Goal: Task Accomplishment & Management: Complete application form

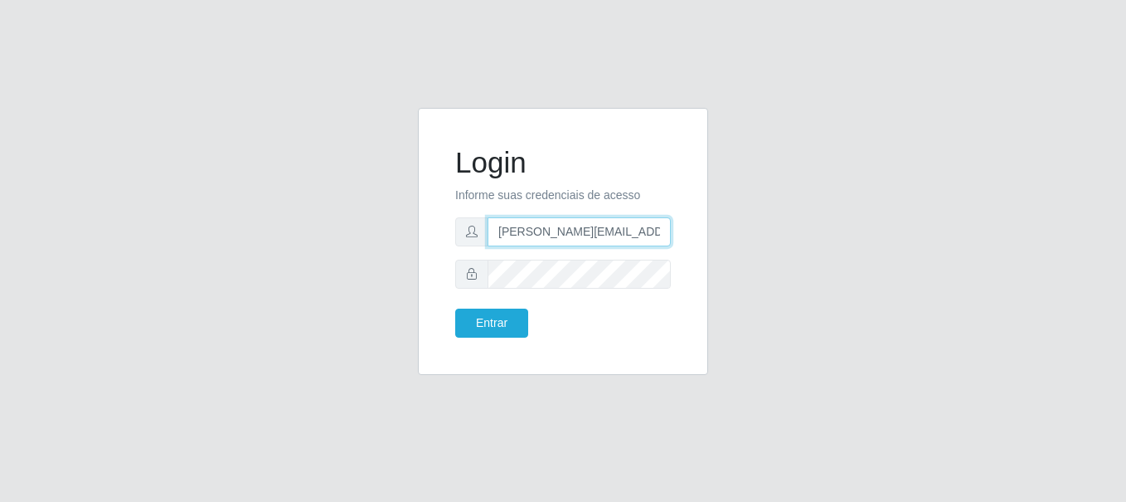
type input "[PERSON_NAME][EMAIL_ADDRESS][DOMAIN_NAME]"
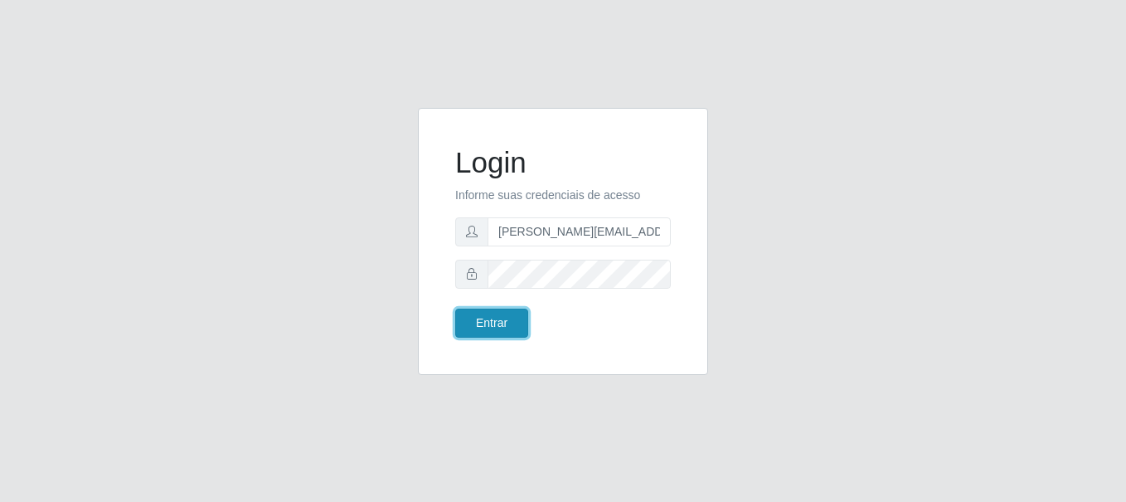
click at [491, 323] on button "Entrar" at bounding box center [491, 323] width 73 height 29
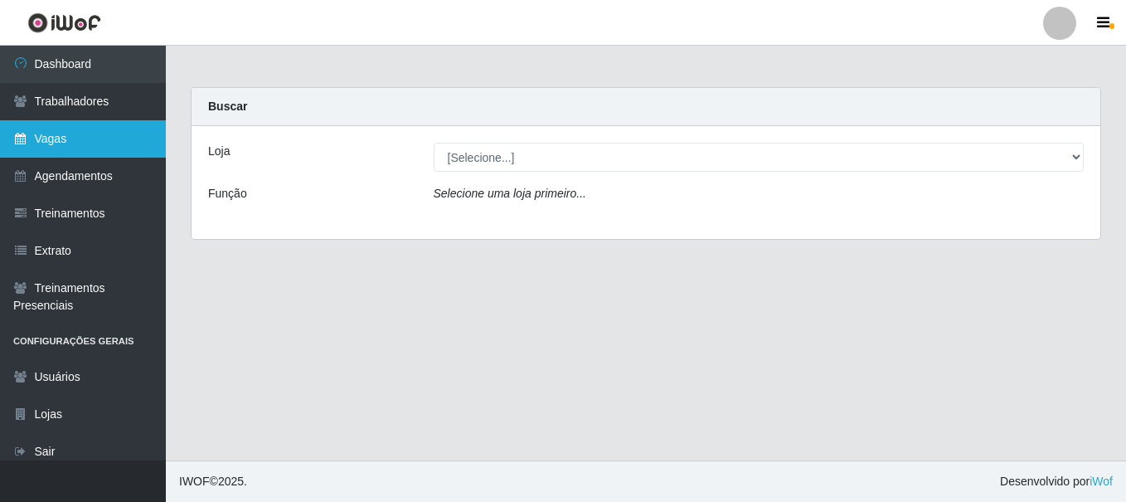
click at [83, 138] on link "Vagas" at bounding box center [83, 138] width 166 height 37
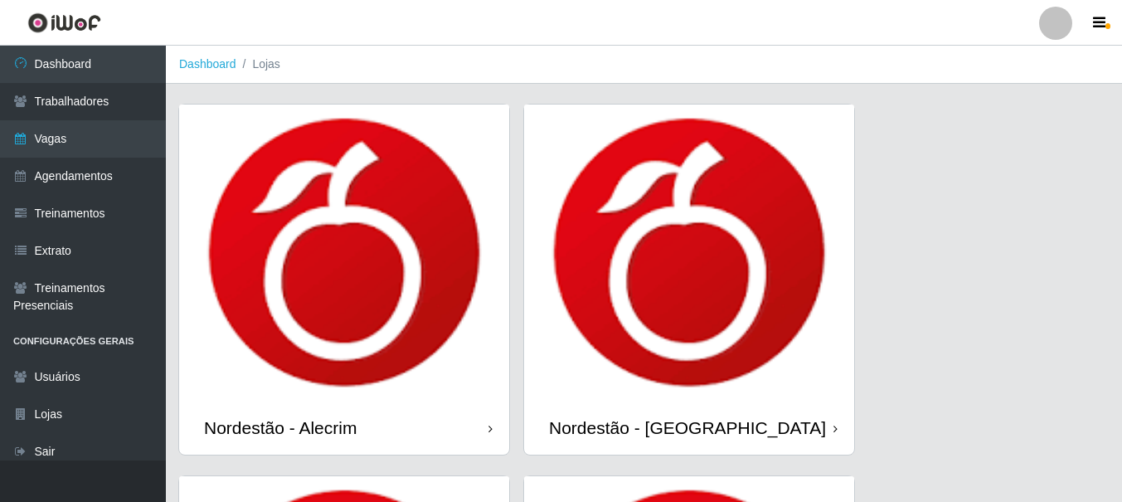
click at [490, 430] on icon at bounding box center [490, 429] width 4 height 12
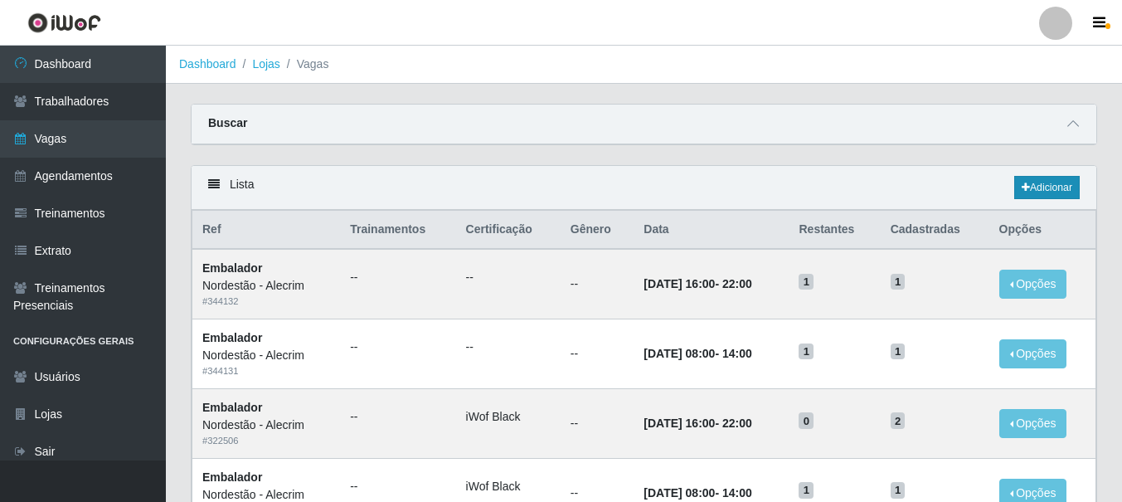
click at [1045, 188] on link "Adicionar" at bounding box center [1047, 187] width 66 height 23
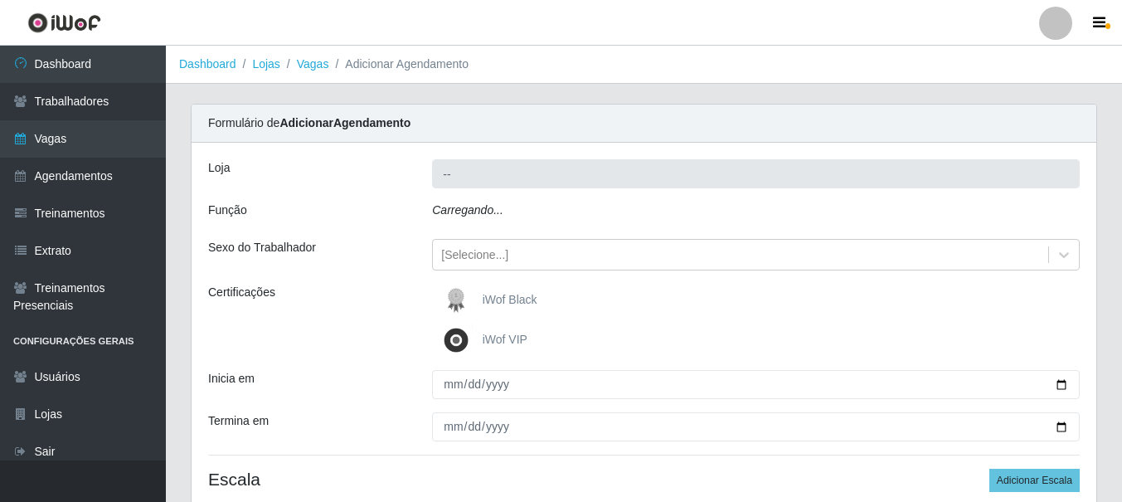
type input "Nordestão - Alecrim"
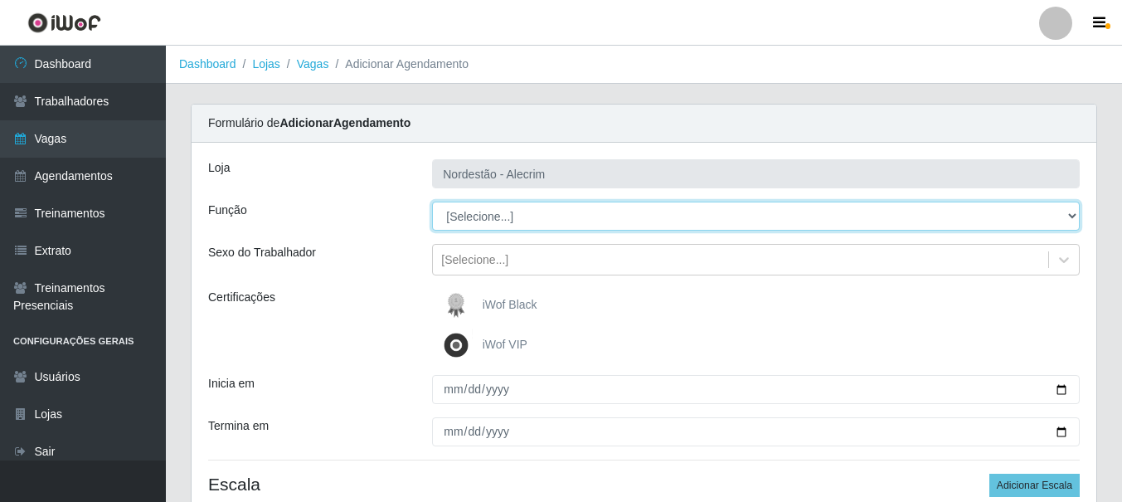
select select "1"
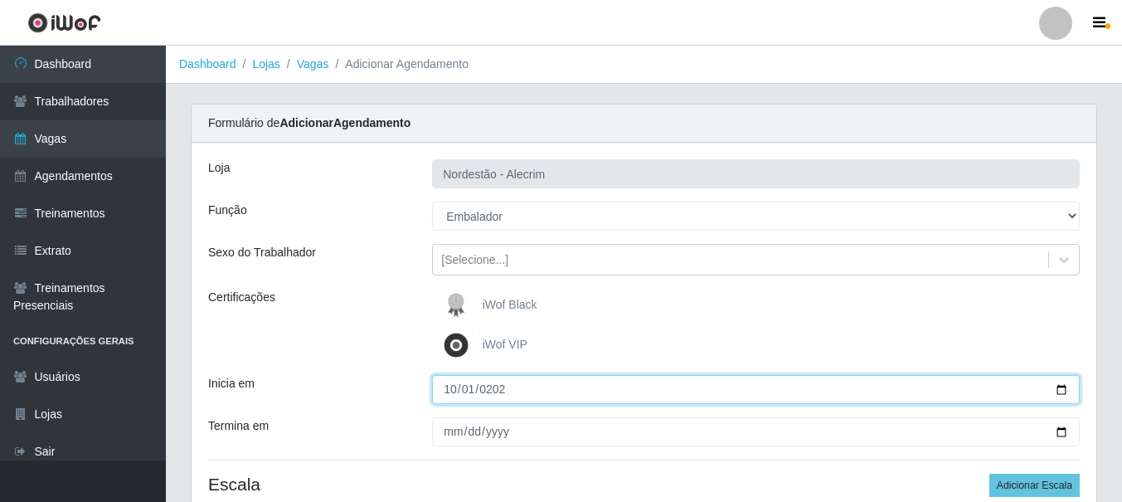
type input "[DATE]"
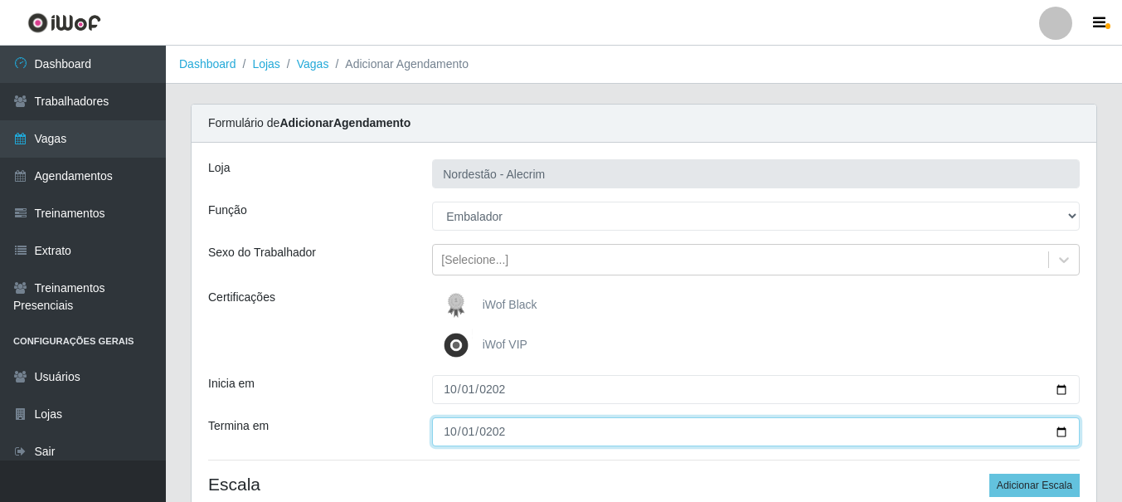
type input "[DATE]"
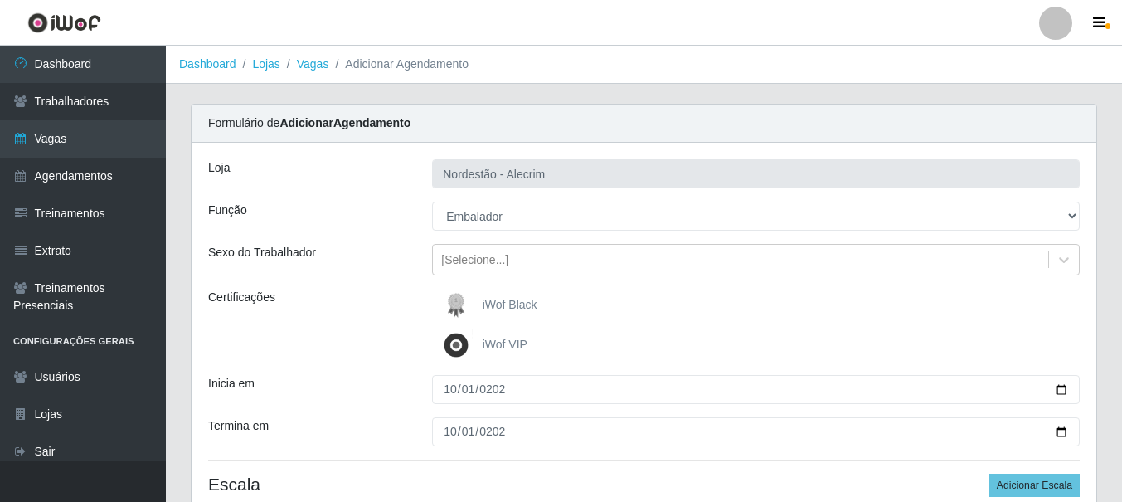
click at [756, 305] on div "iWof Black" at bounding box center [756, 305] width 648 height 33
click at [1036, 485] on button "Adicionar Escala" at bounding box center [1034, 485] width 90 height 23
select select "3"
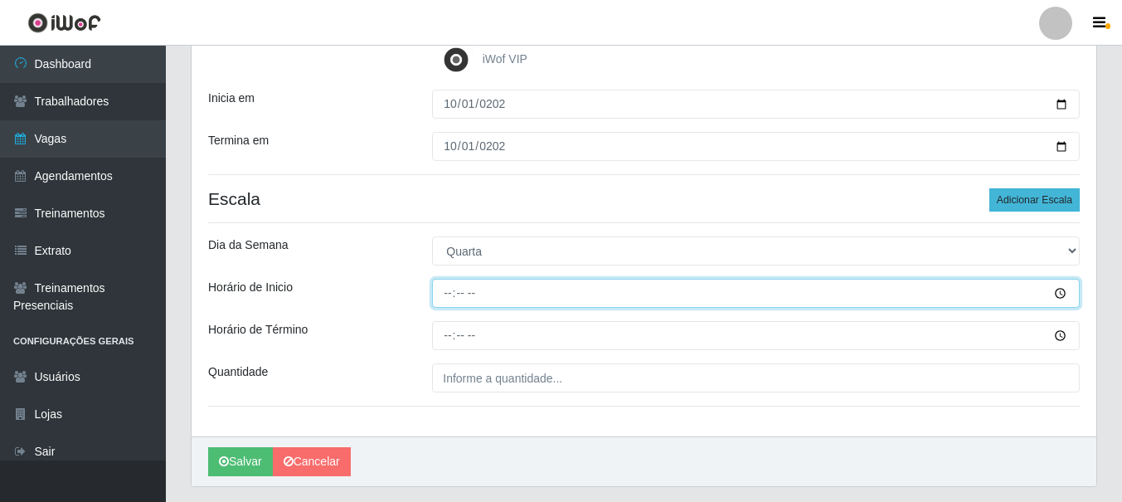
type input "08:00"
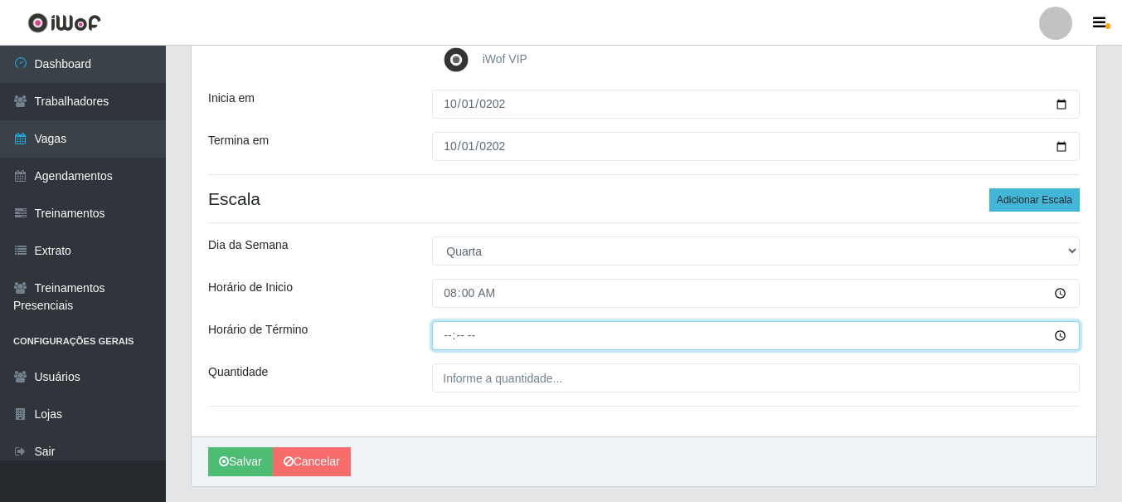
type input "14:00"
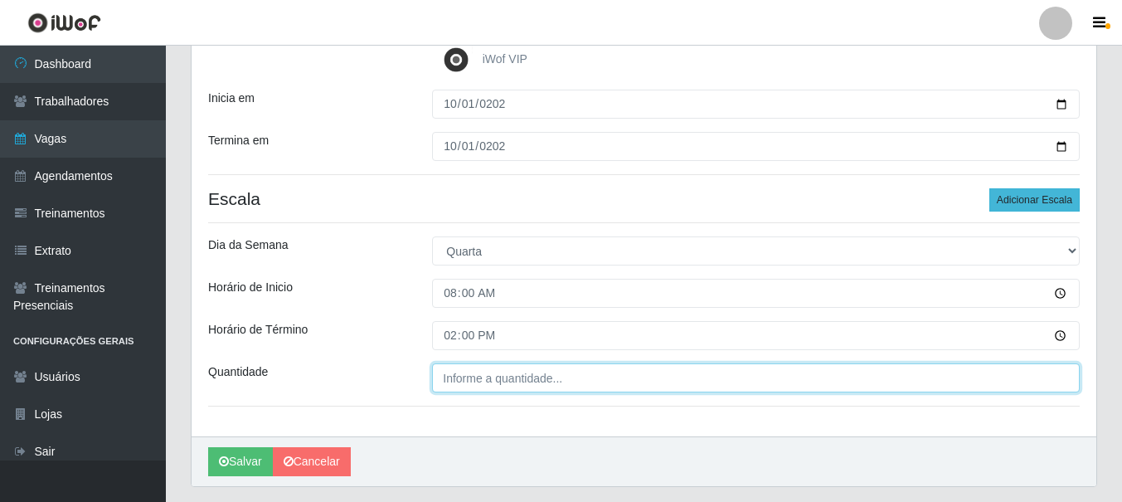
type input "___"
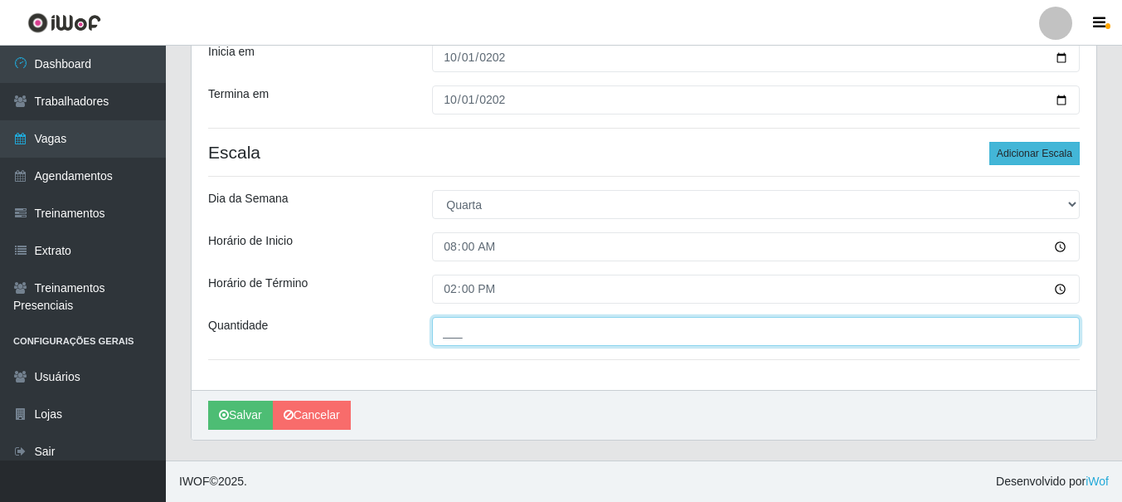
type input "1"
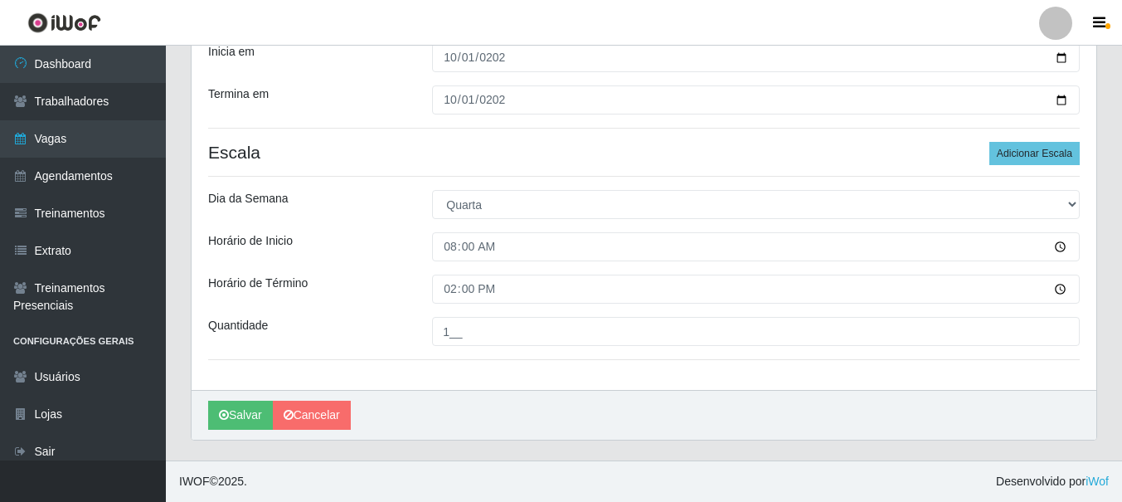
click at [756, 331] on input "1__" at bounding box center [756, 331] width 648 height 29
type input "1__"
click at [1036, 153] on button "Adicionar Escala" at bounding box center [1034, 153] width 90 height 23
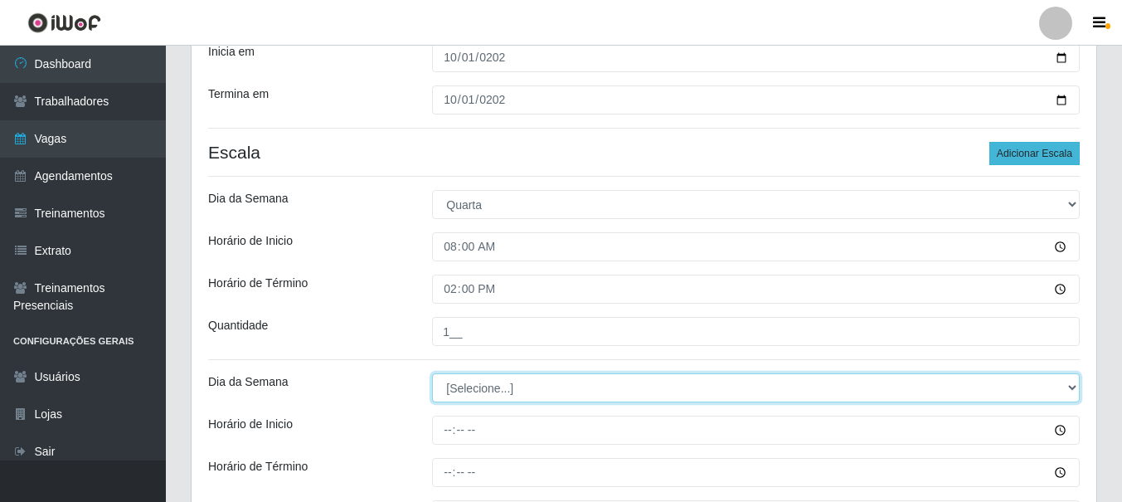
select select "3"
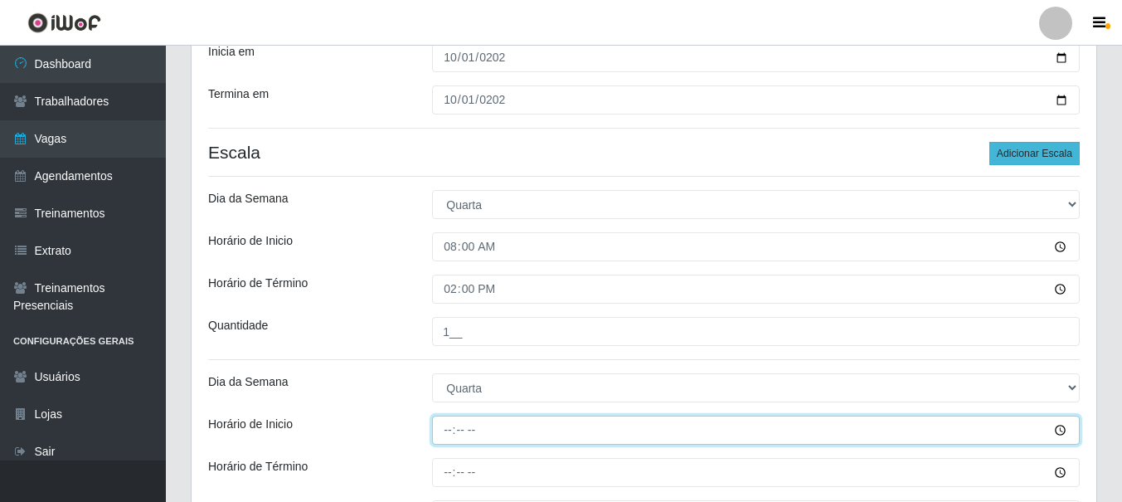
type input "16:00"
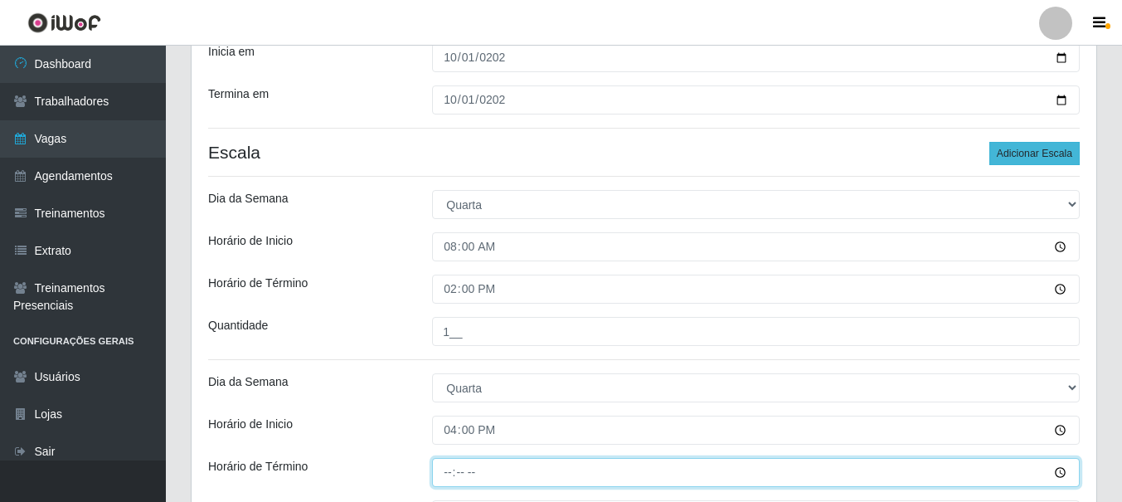
type input "22:00"
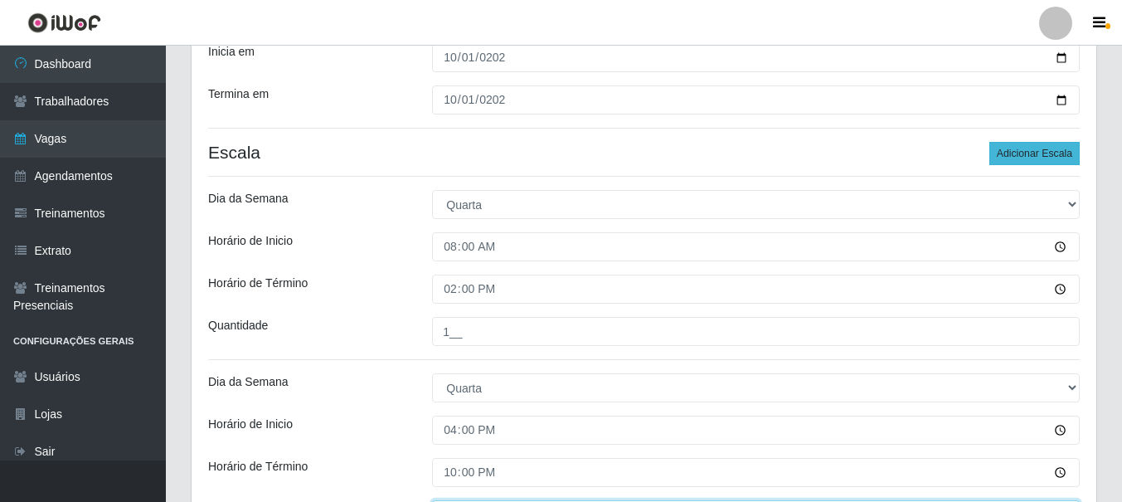
type input "___"
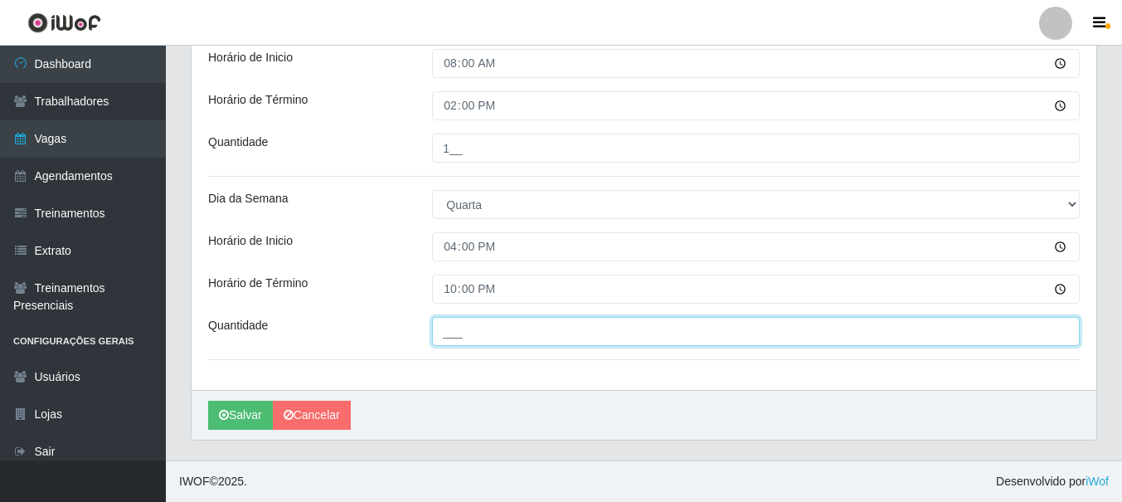
type input "1"
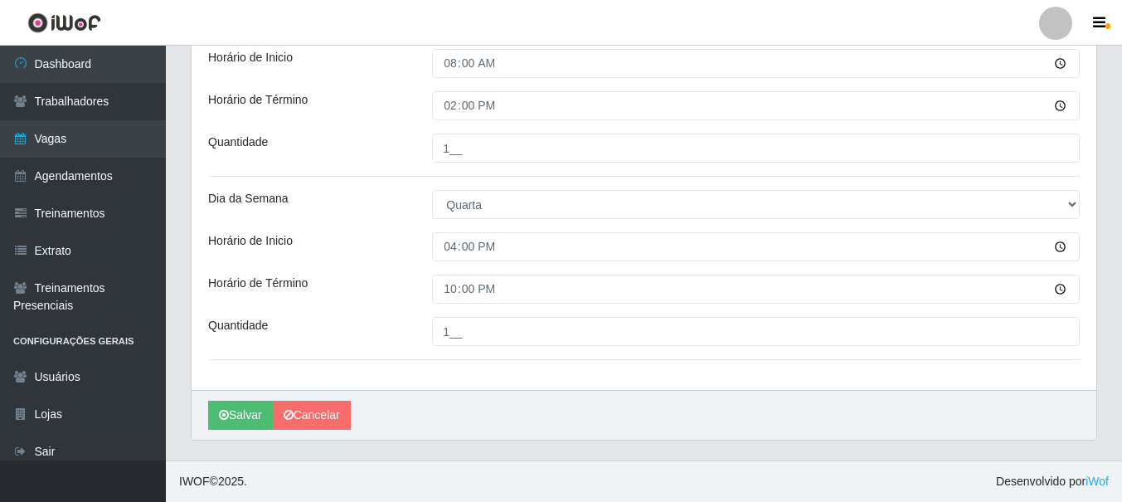
click at [756, 331] on input "1__" at bounding box center [756, 331] width 648 height 29
type input "1__"
click at [241, 415] on button "Salvar" at bounding box center [240, 415] width 65 height 29
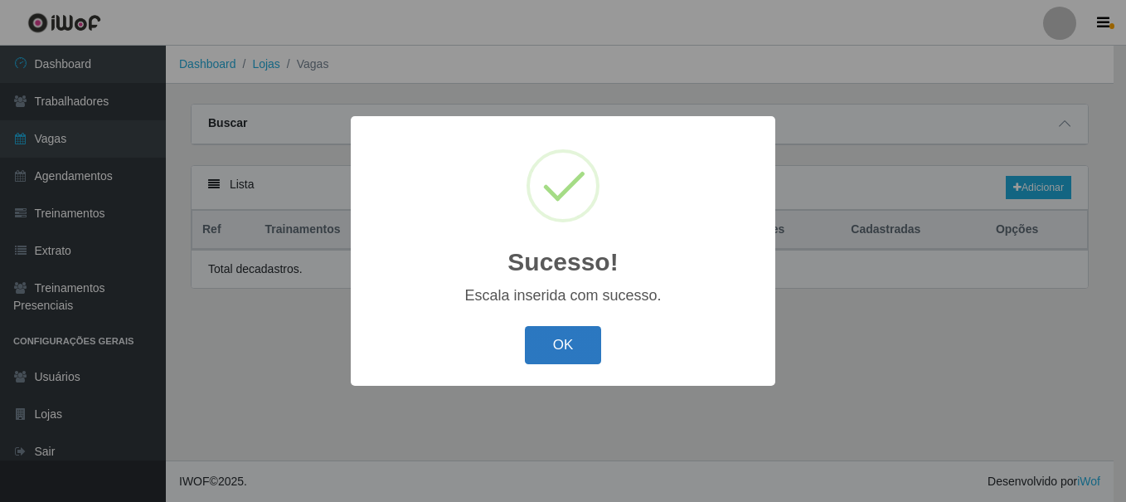
click at [562, 346] on button "OK" at bounding box center [563, 345] width 77 height 39
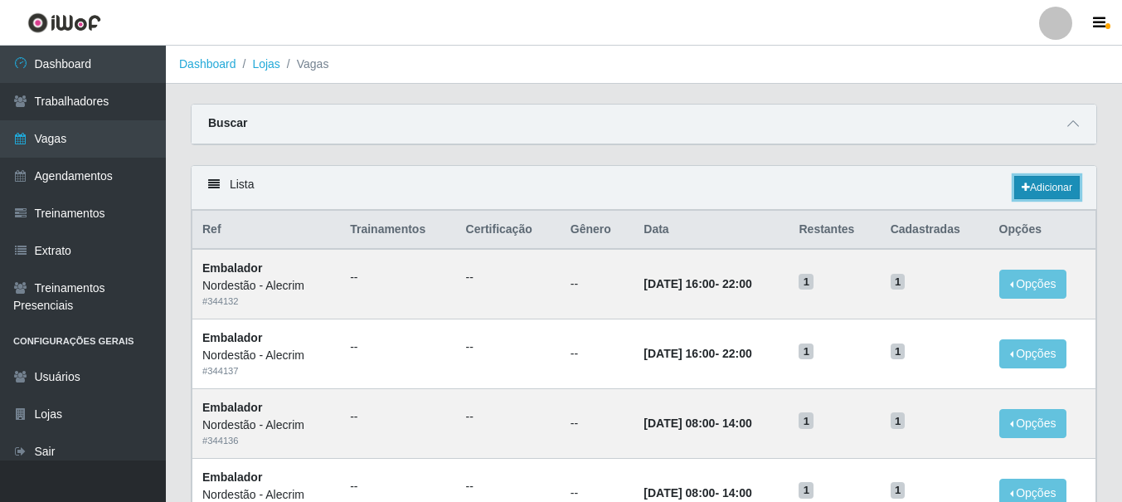
click at [1045, 188] on link "Adicionar" at bounding box center [1047, 187] width 66 height 23
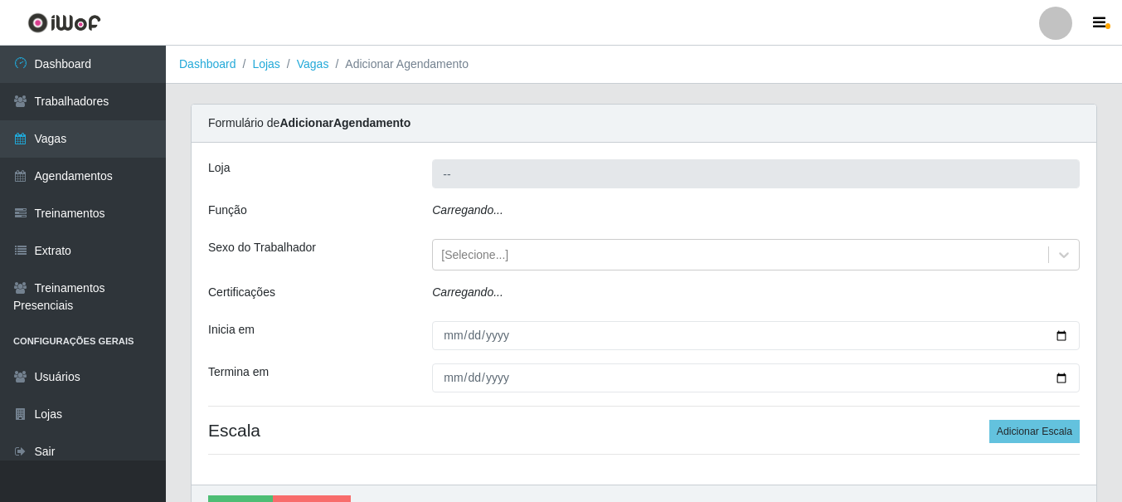
type input "Nordestão - Alecrim"
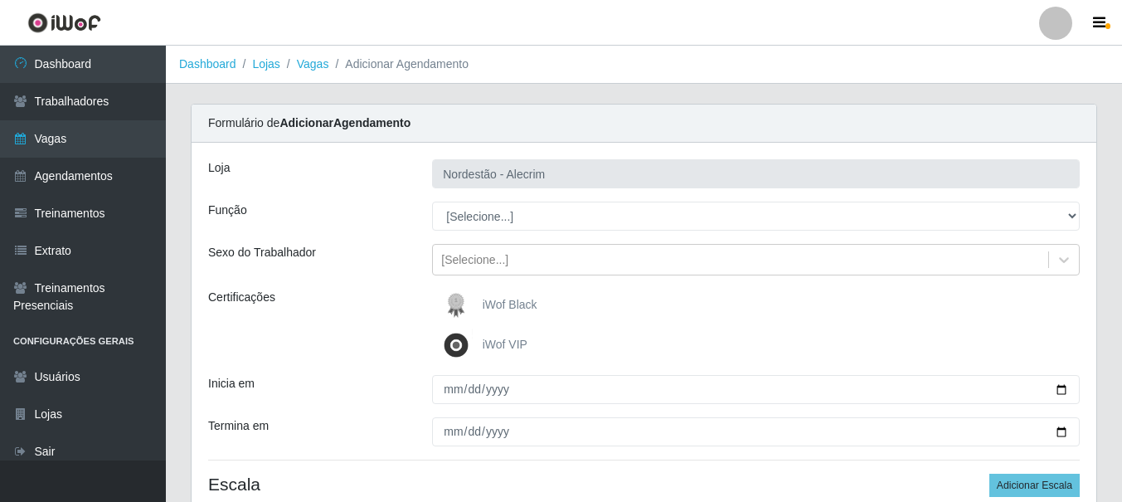
click at [328, 66] on li "Adicionar Agendamento" at bounding box center [398, 64] width 140 height 17
click at [317, 66] on link "Vagas" at bounding box center [313, 63] width 32 height 13
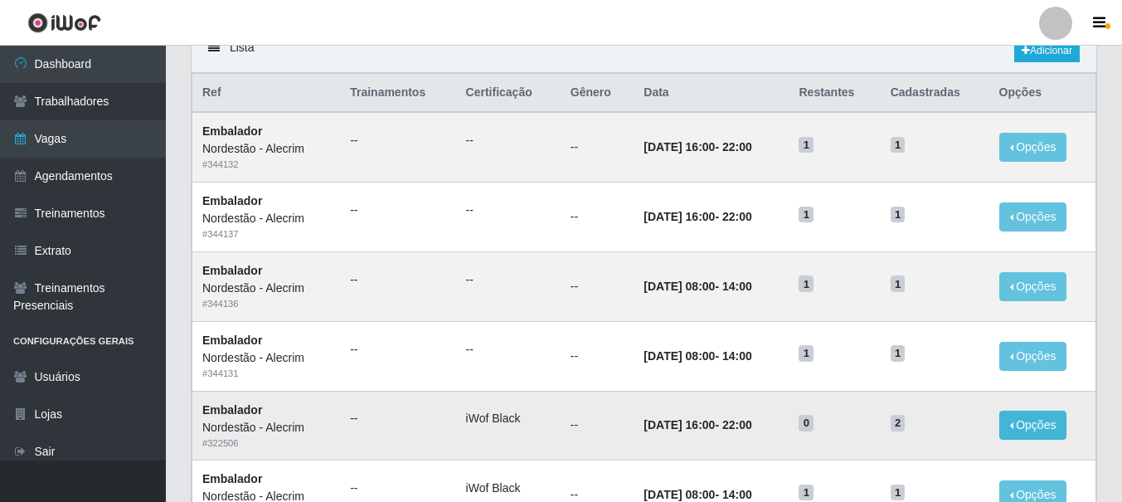
scroll to position [166, 0]
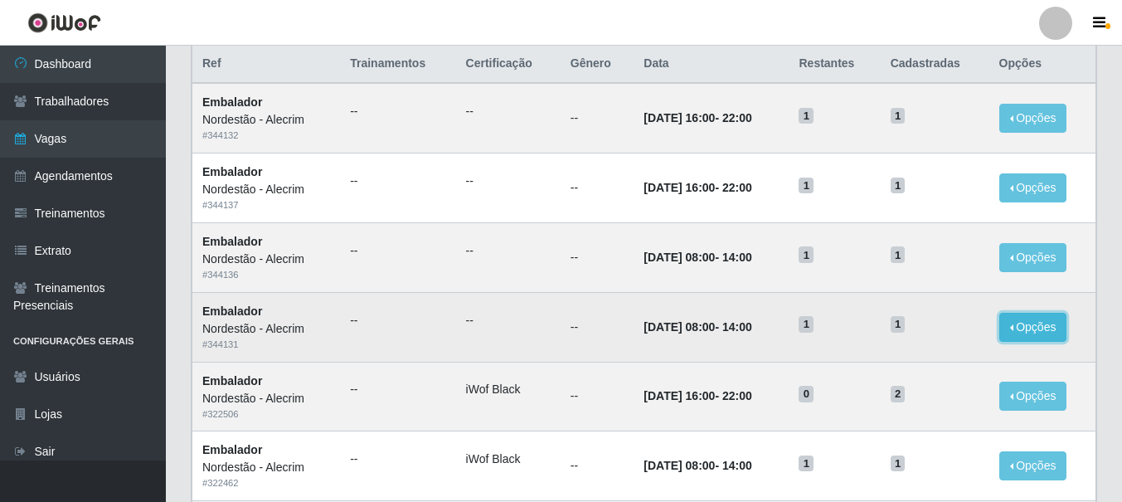
click at [1046, 332] on button "Opções" at bounding box center [1033, 327] width 68 height 29
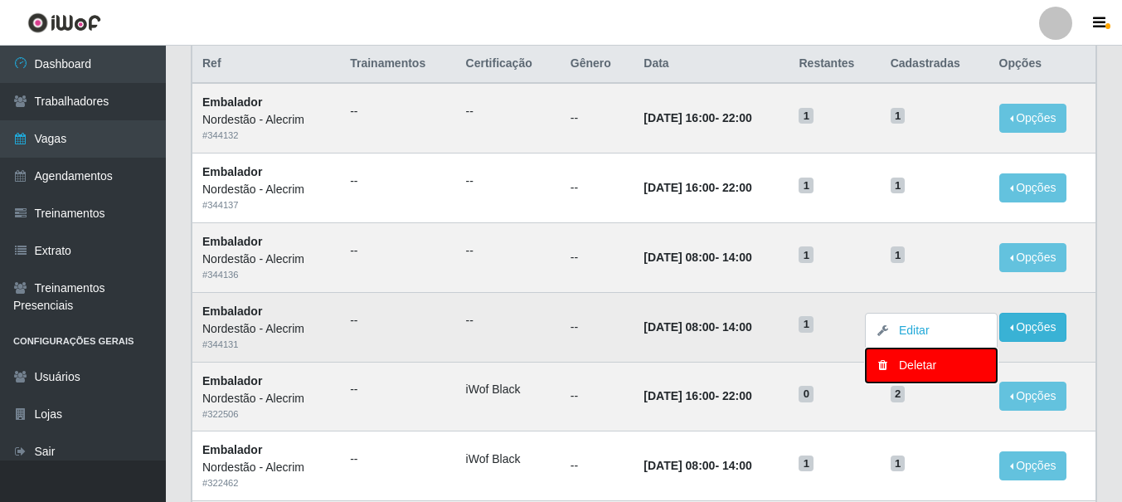
click at [935, 368] on div "Deletar" at bounding box center [931, 365] width 98 height 17
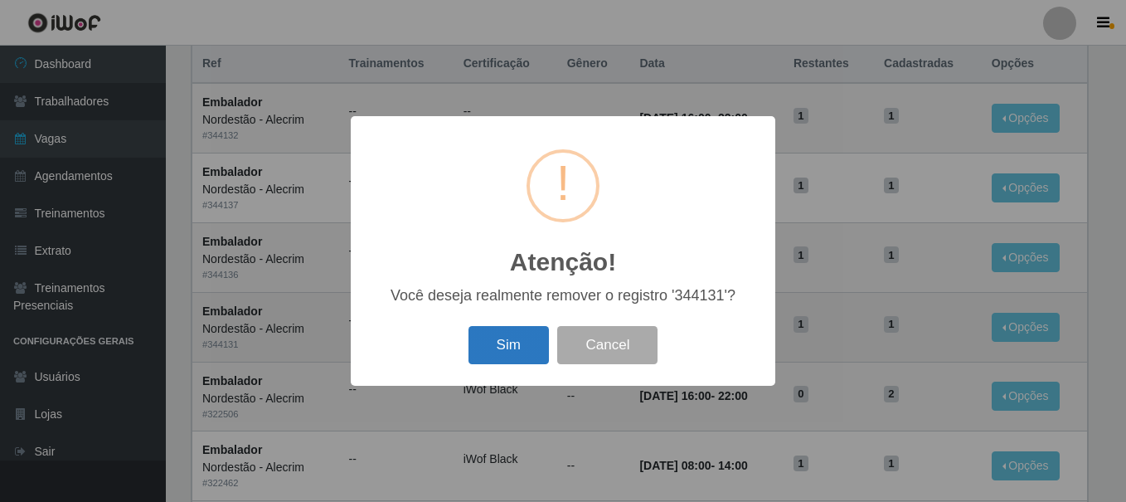
click at [535, 341] on button "Sim" at bounding box center [509, 345] width 80 height 39
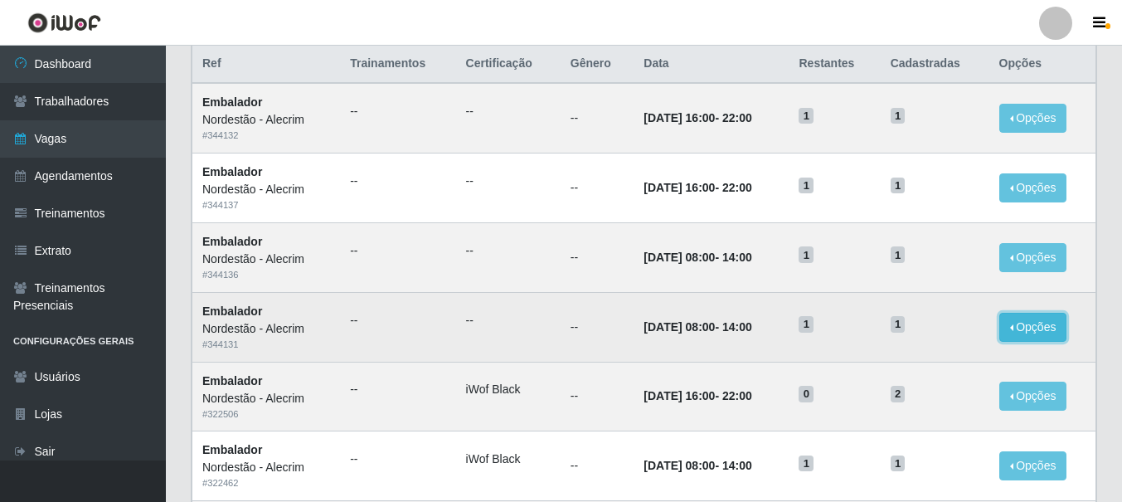
click at [1040, 328] on button "Opções" at bounding box center [1033, 327] width 68 height 29
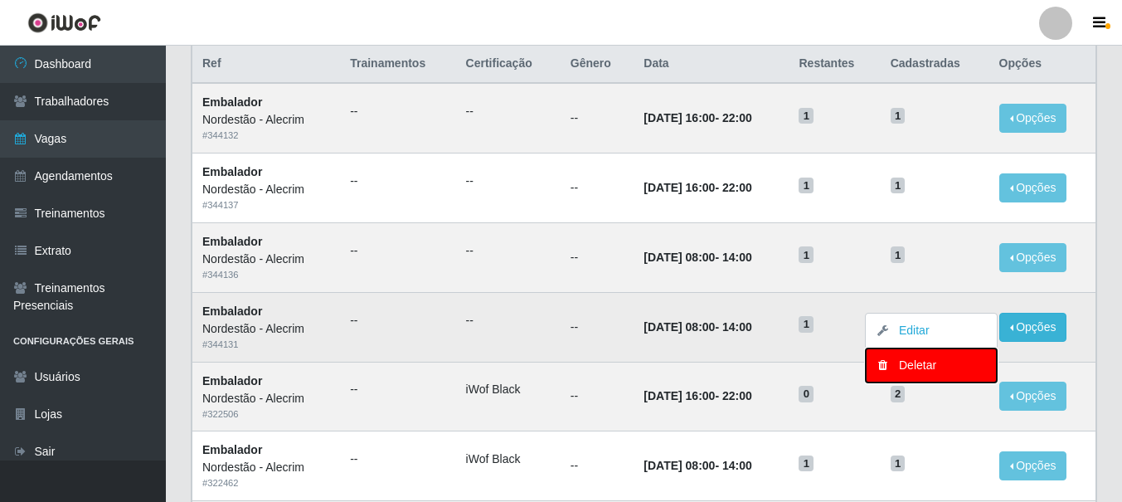
click at [926, 374] on div "Deletar" at bounding box center [931, 365] width 98 height 17
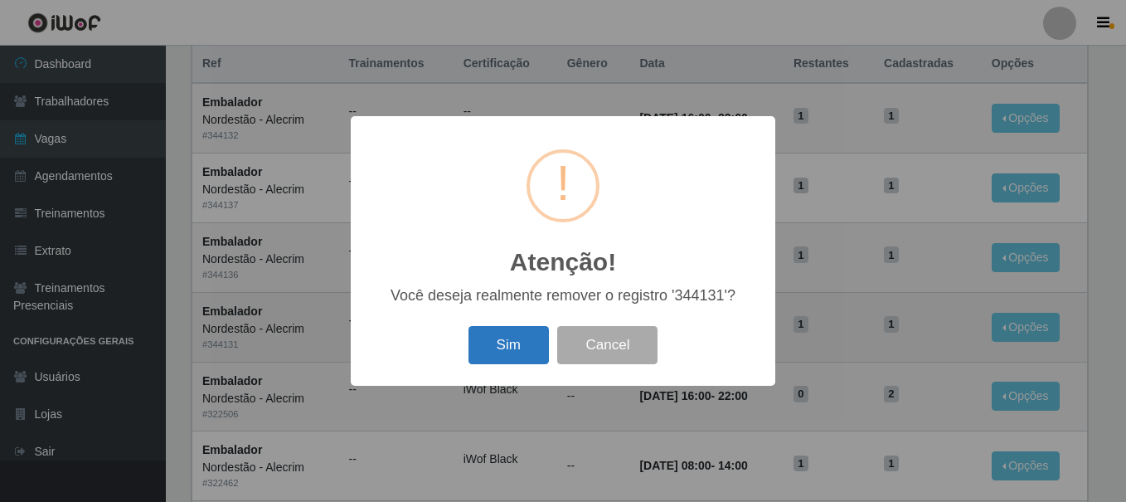
click at [506, 339] on button "Sim" at bounding box center [509, 345] width 80 height 39
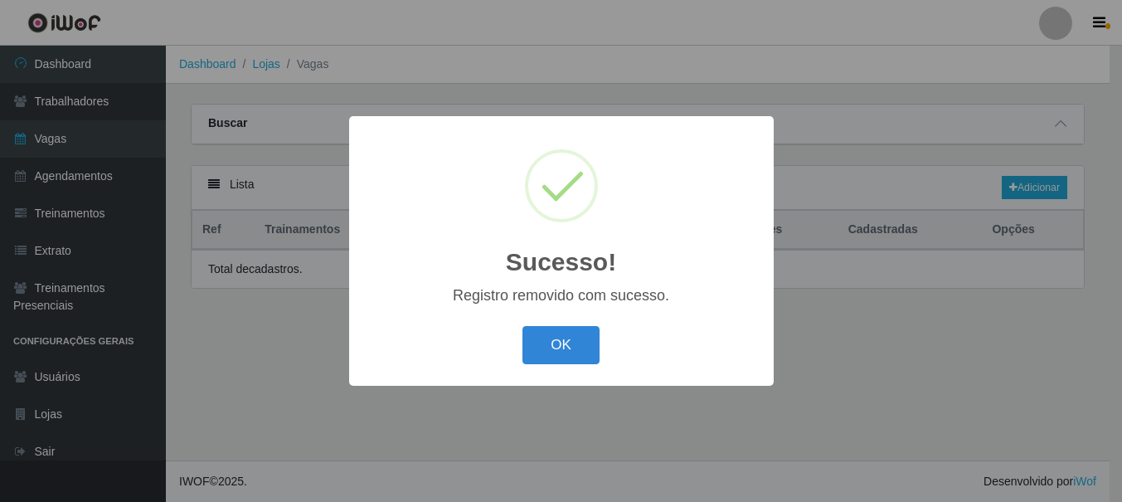
scroll to position [0, 0]
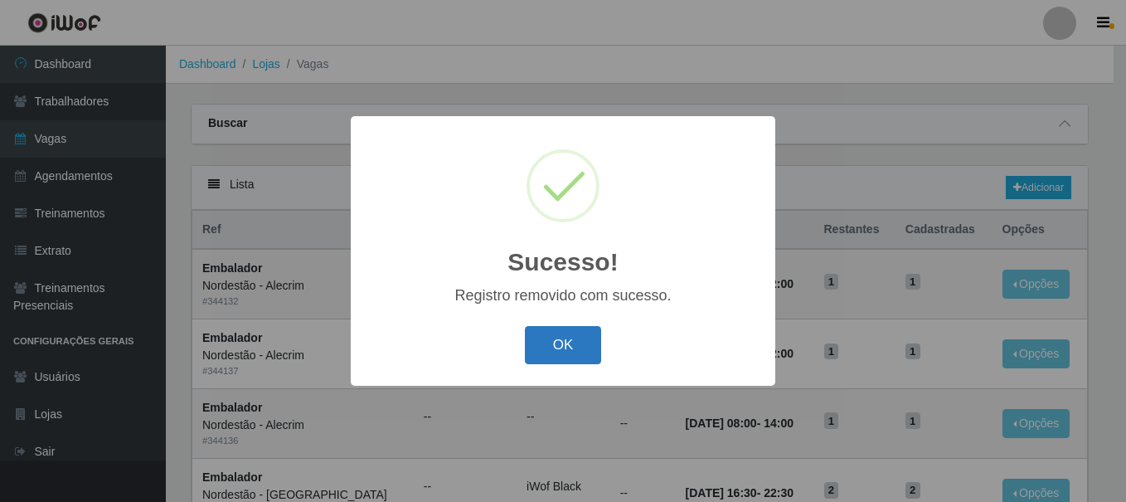
drag, startPoint x: 544, startPoint y: 338, endPoint x: 579, endPoint y: 327, distance: 36.7
click at [547, 338] on button "OK" at bounding box center [563, 345] width 77 height 39
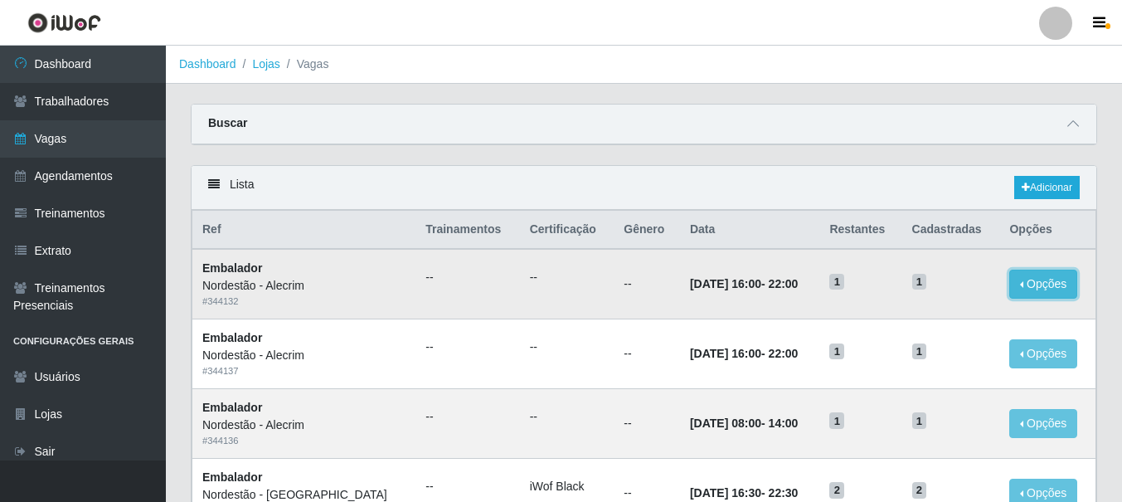
click at [1037, 281] on button "Opções" at bounding box center [1043, 284] width 68 height 29
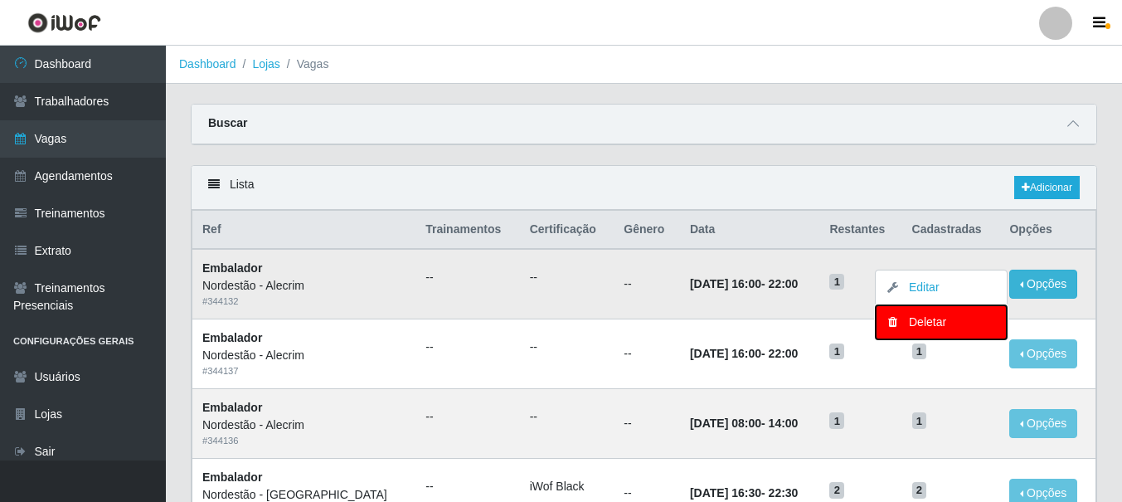
click at [927, 327] on div "Deletar" at bounding box center [941, 321] width 98 height 17
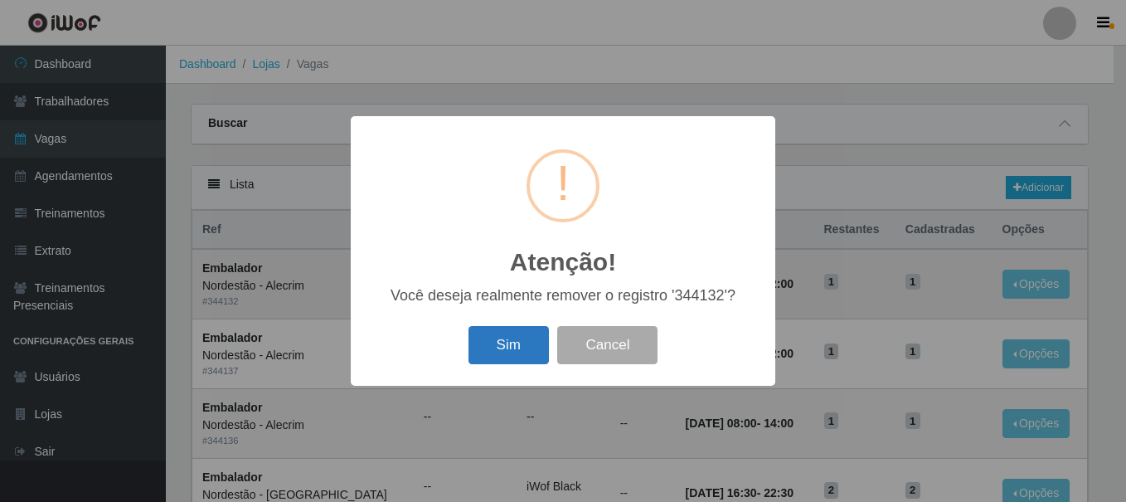
click at [511, 343] on button "Sim" at bounding box center [509, 345] width 80 height 39
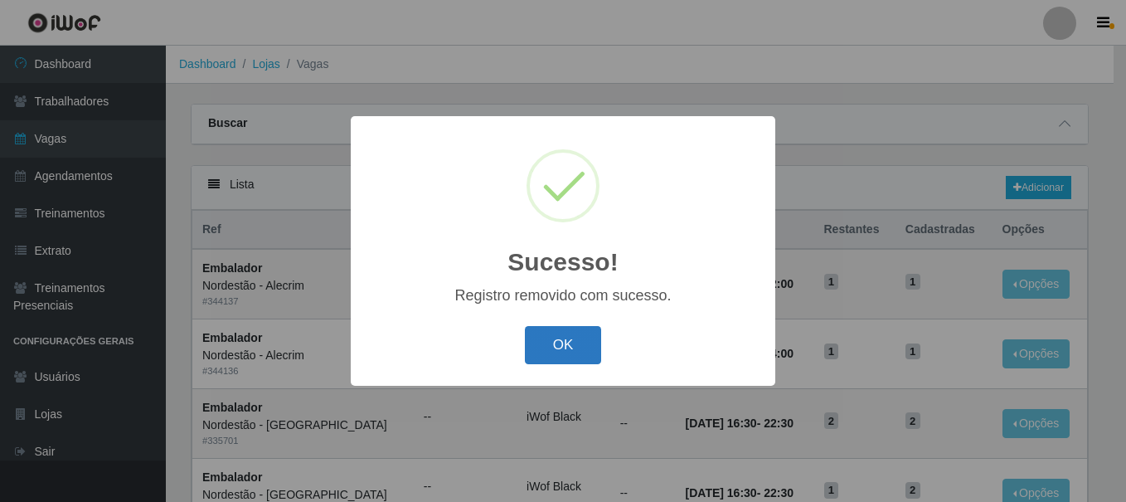
click at [579, 331] on button "OK" at bounding box center [563, 345] width 77 height 39
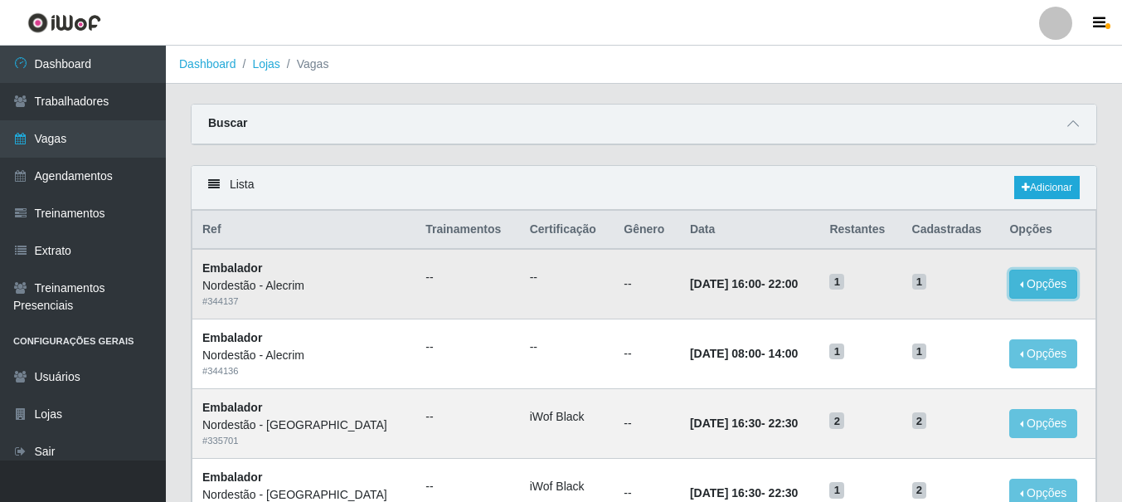
click at [1033, 285] on button "Opções" at bounding box center [1043, 284] width 68 height 29
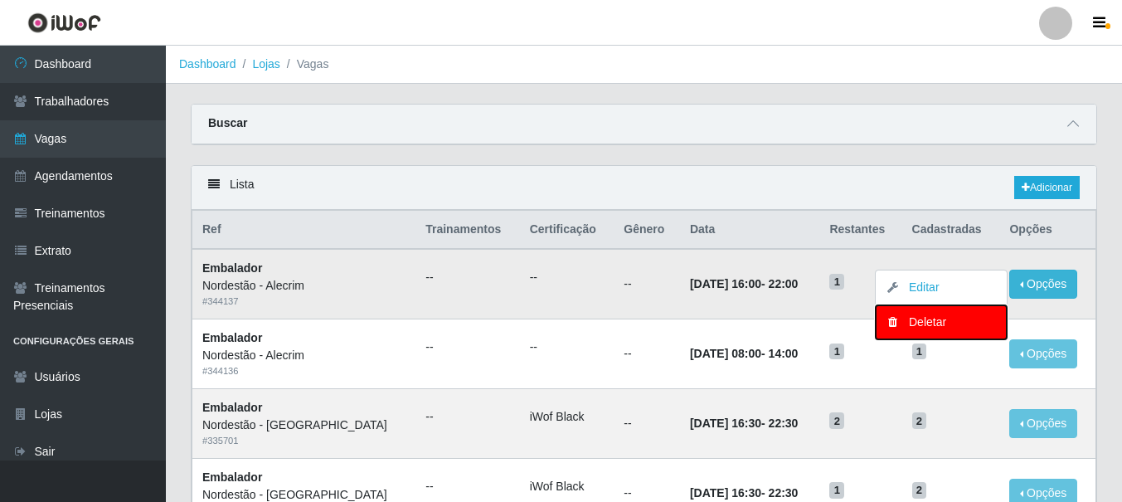
click at [936, 327] on div "Deletar" at bounding box center [941, 321] width 98 height 17
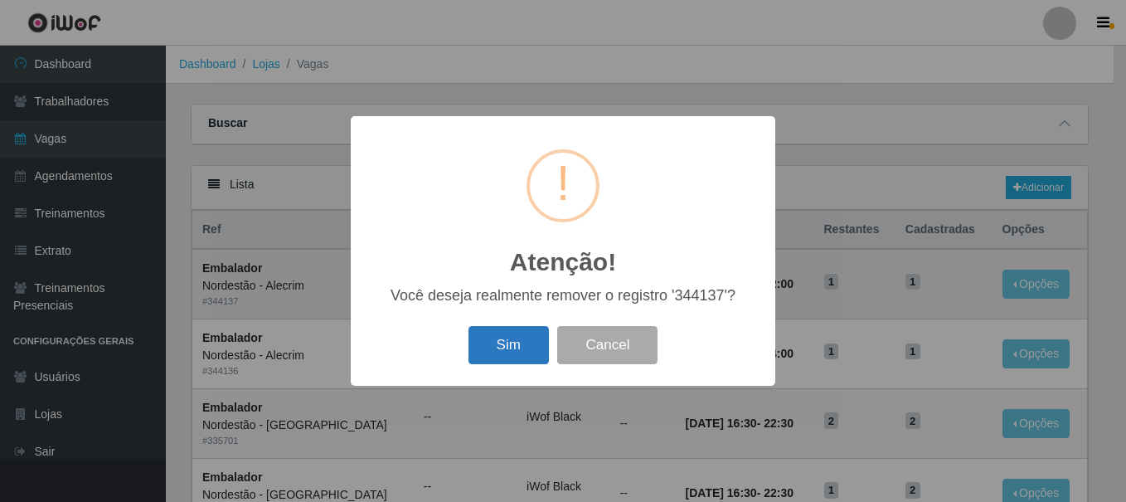
click at [515, 342] on button "Sim" at bounding box center [509, 345] width 80 height 39
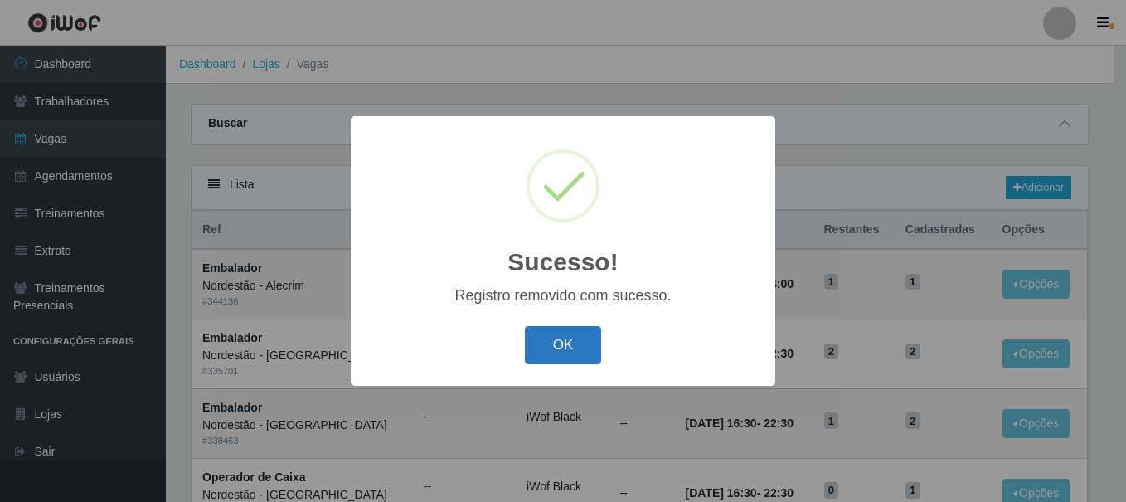
click at [566, 350] on button "OK" at bounding box center [563, 345] width 77 height 39
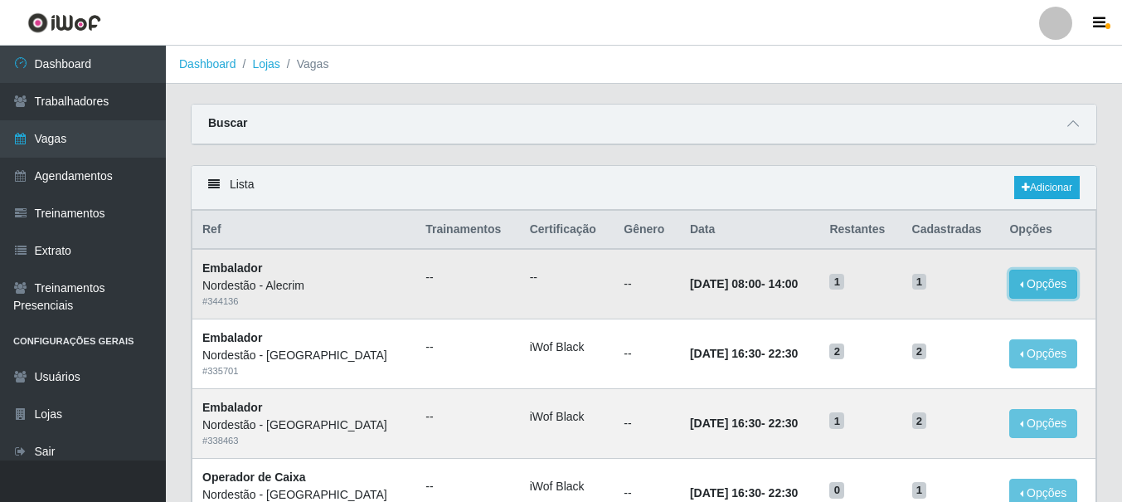
click at [1022, 279] on button "Opções" at bounding box center [1043, 284] width 68 height 29
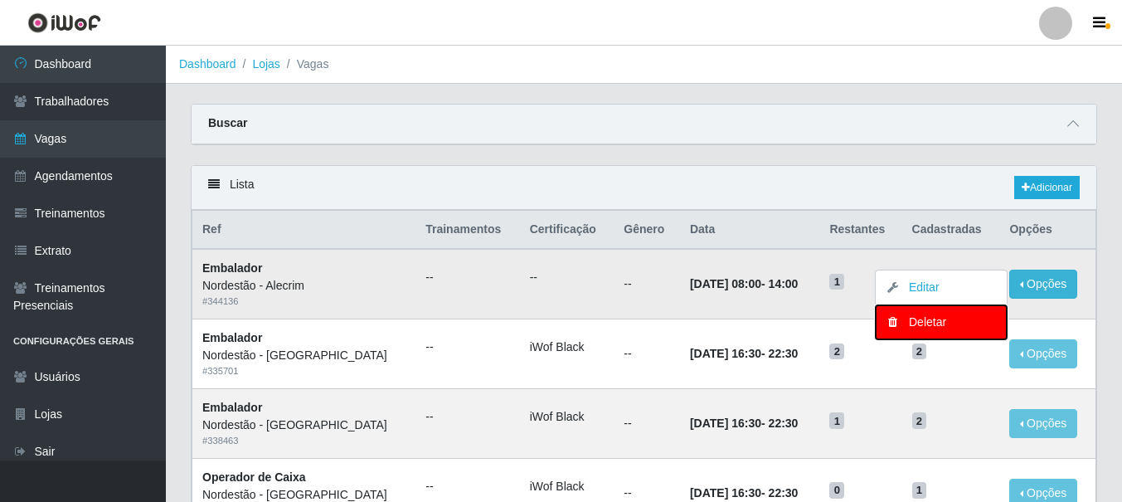
click at [905, 323] on div "Deletar" at bounding box center [941, 321] width 98 height 17
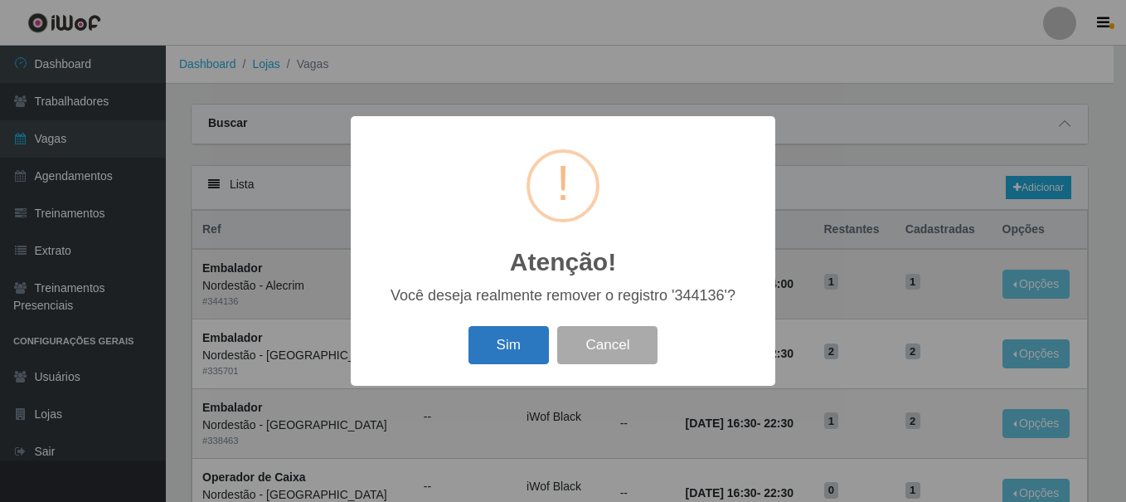
click at [499, 340] on button "Sim" at bounding box center [509, 345] width 80 height 39
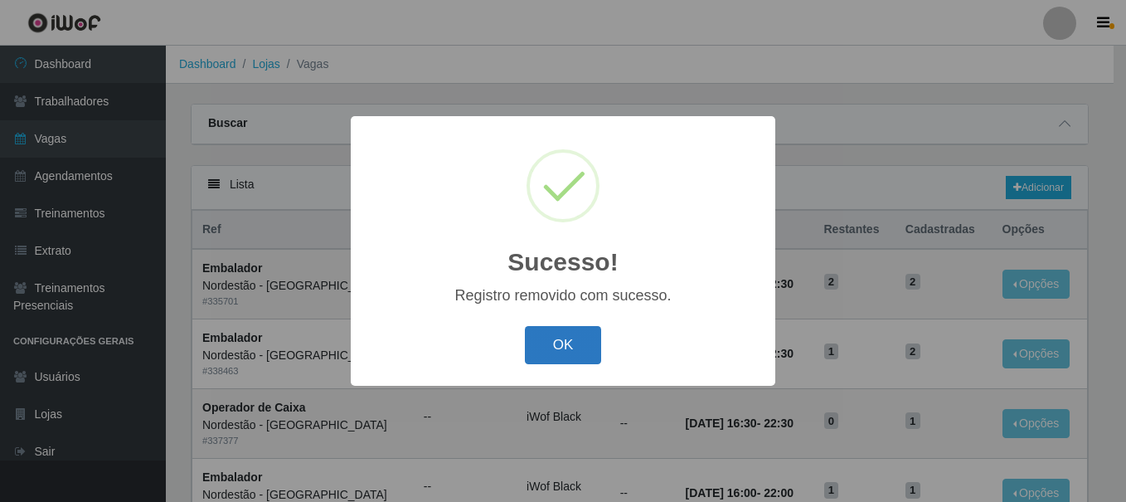
click at [586, 350] on button "OK" at bounding box center [563, 345] width 77 height 39
